Goal: Task Accomplishment & Management: Manage account settings

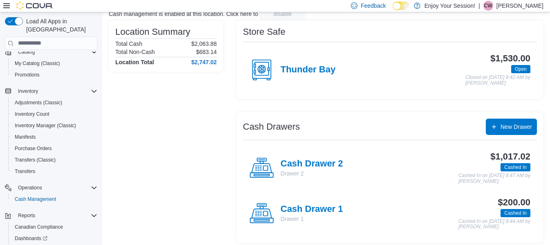
scroll to position [64, 0]
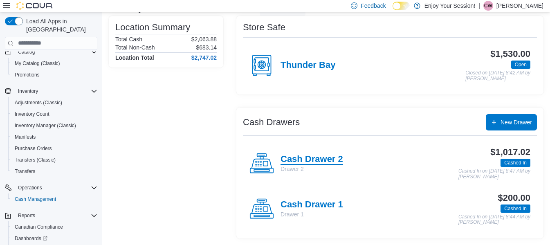
click at [317, 159] on h4 "Cash Drawer 2" at bounding box center [311, 159] width 63 height 11
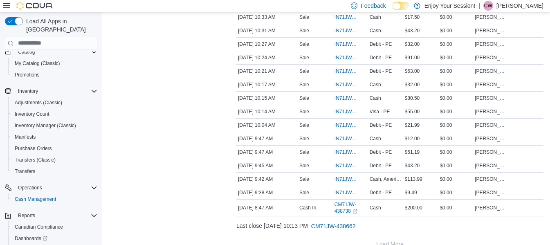
scroll to position [325, 0]
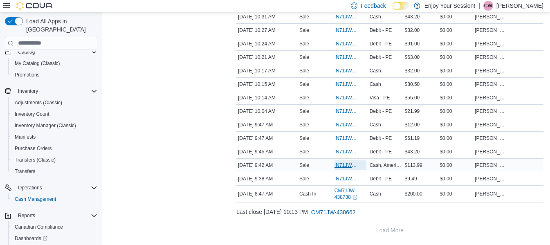
click at [347, 165] on span "IN71JW-7363178" at bounding box center [346, 165] width 24 height 7
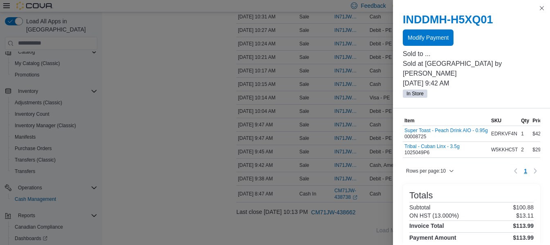
scroll to position [41, 0]
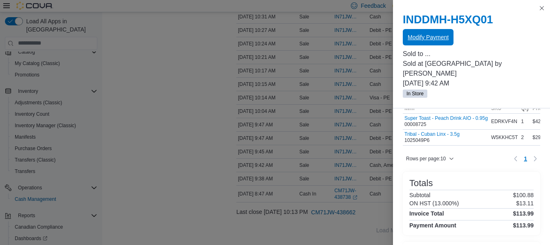
click at [430, 38] on span "Modify Payment" at bounding box center [427, 37] width 41 height 8
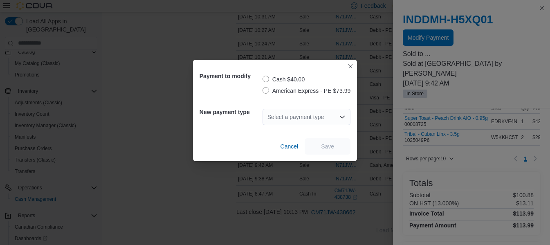
click at [272, 91] on label "American Express - PE $73.99" at bounding box center [306, 91] width 88 height 10
click at [309, 121] on div "Select a payment type" at bounding box center [306, 117] width 88 height 16
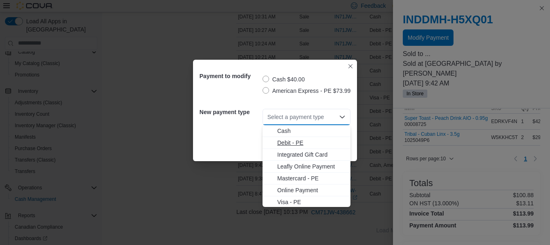
click at [306, 143] on span "Debit - PE" at bounding box center [311, 143] width 68 height 8
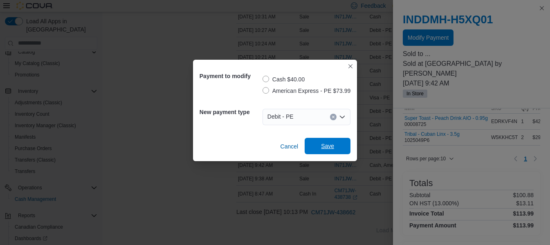
click at [331, 146] on span "Save" at bounding box center [327, 146] width 13 height 8
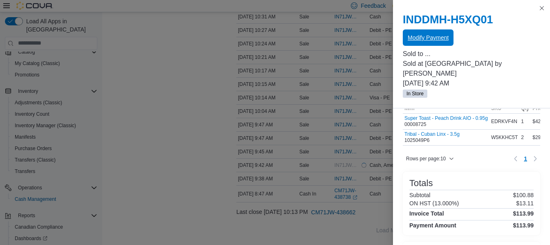
scroll to position [0, 0]
click at [543, 8] on button "Close this dialog" at bounding box center [542, 8] width 10 height 10
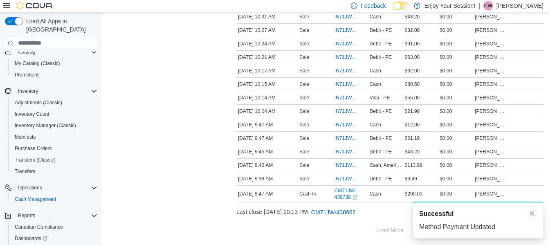
click at [533, 214] on button "Dismiss toast" at bounding box center [532, 213] width 10 height 10
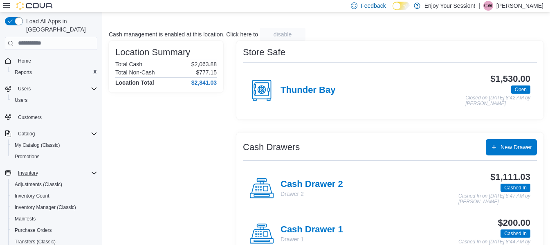
scroll to position [63, 0]
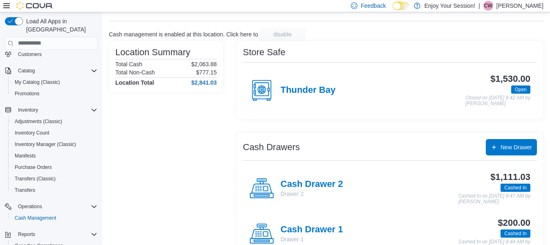
click at [512, 7] on p "[PERSON_NAME]" at bounding box center [519, 6] width 47 height 10
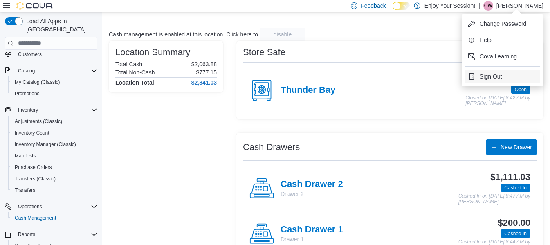
click at [484, 76] on span "Sign Out" at bounding box center [490, 76] width 22 height 8
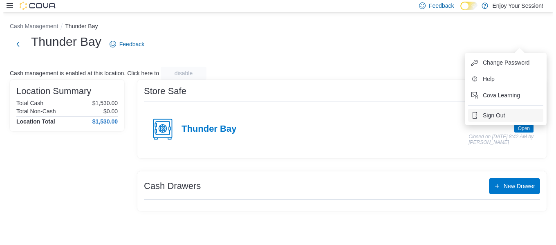
scroll to position [0, 0]
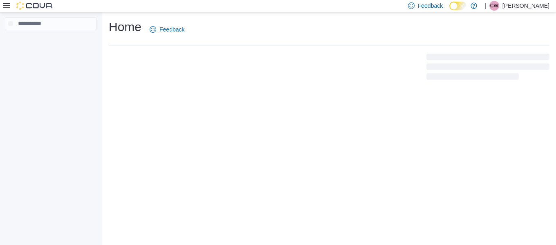
click at [51, 154] on div at bounding box center [50, 129] width 101 height 235
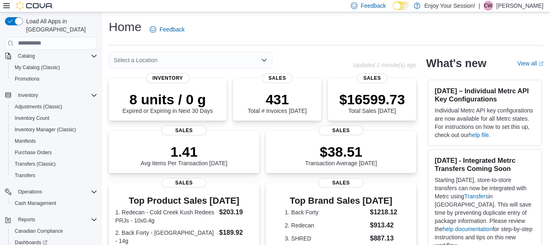
scroll to position [81, 0]
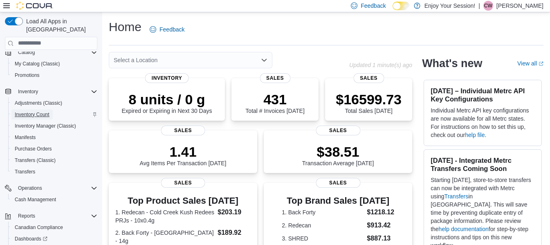
click at [38, 111] on span "Inventory Count" at bounding box center [32, 114] width 35 height 7
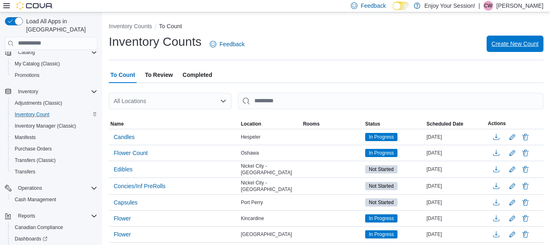
click at [512, 38] on span "Create New Count" at bounding box center [514, 44] width 47 height 16
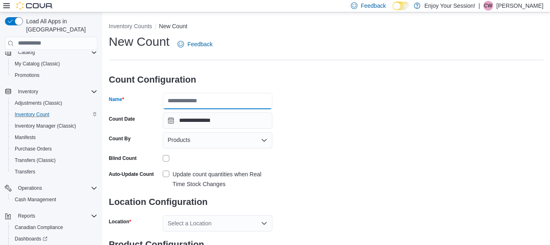
click at [174, 94] on input "Name" at bounding box center [218, 101] width 110 height 16
type input "**********"
click at [358, 160] on div "**********" at bounding box center [326, 152] width 434 height 237
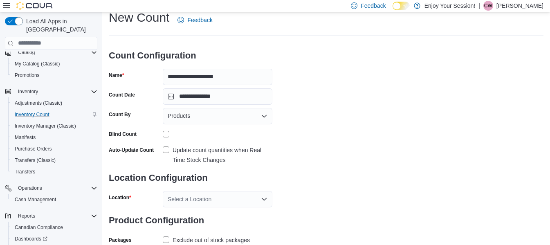
click at [166, 149] on label "Update count quantities when Real Time Stock Changes" at bounding box center [218, 155] width 110 height 20
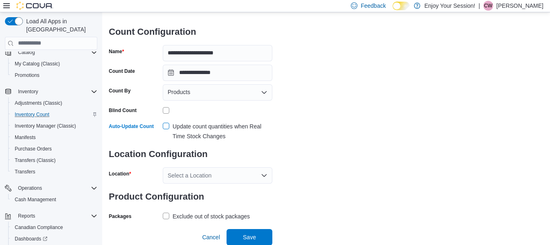
scroll to position [48, 0]
click at [510, 6] on p "Cassidy Wells" at bounding box center [519, 6] width 47 height 10
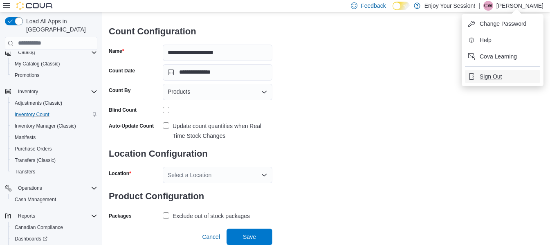
click at [485, 76] on span "Sign Out" at bounding box center [490, 76] width 22 height 8
